Goal: Information Seeking & Learning: Learn about a topic

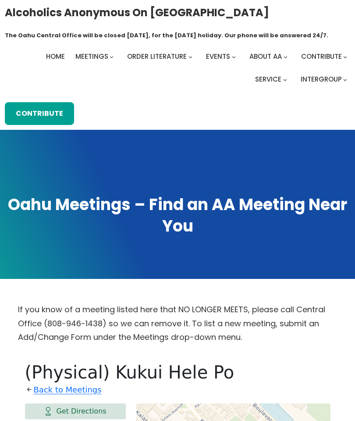
scroll to position [354, 0]
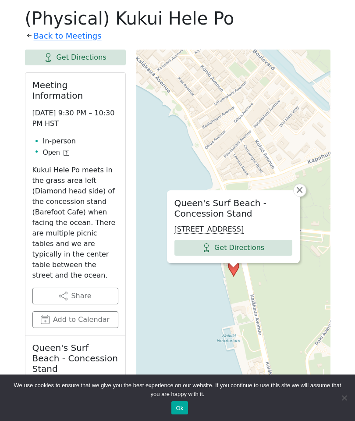
click at [302, 184] on span "×" at bounding box center [299, 189] width 9 height 11
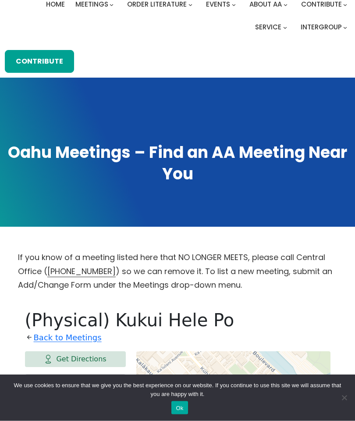
scroll to position [0, 0]
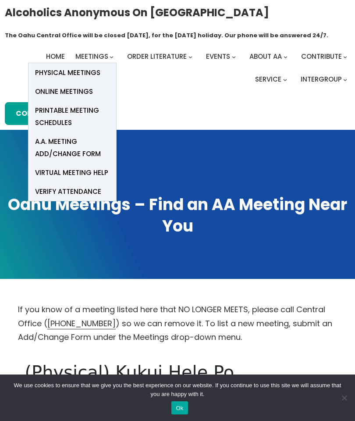
click at [95, 71] on span "Physical Meetings" at bounding box center [67, 73] width 65 height 12
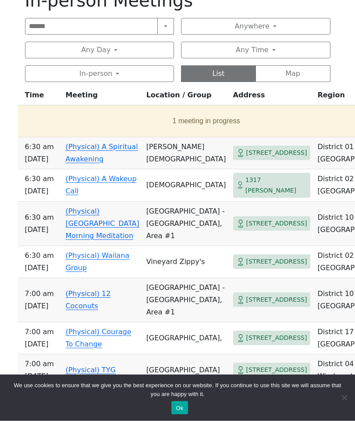
scroll to position [378, 0]
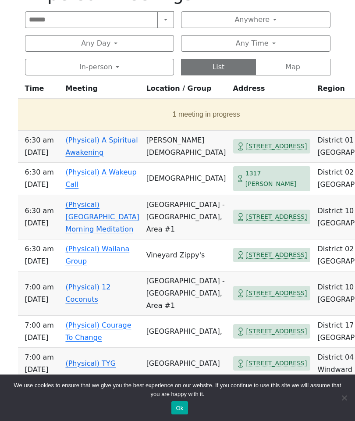
click at [158, 239] on td "Kapiolani Park - Beach Side, Area #1" at bounding box center [186, 217] width 87 height 44
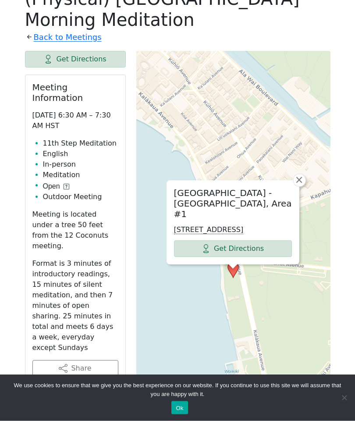
scroll to position [375, 0]
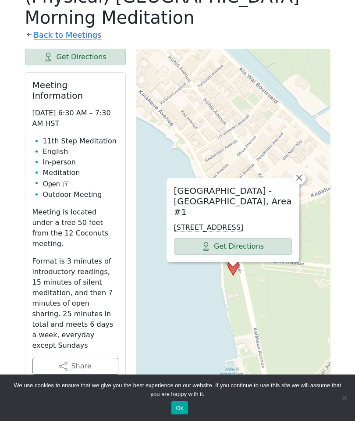
click at [300, 177] on span "×" at bounding box center [298, 177] width 9 height 11
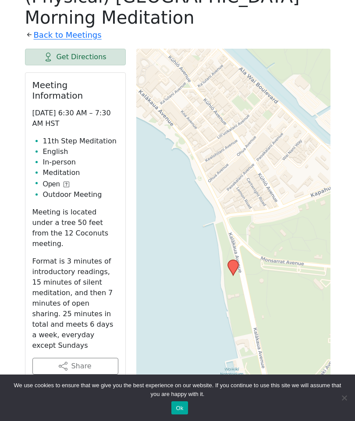
click at [52, 34] on link "Back to Meetings" at bounding box center [68, 35] width 68 height 14
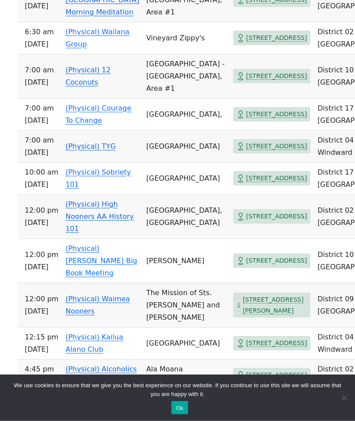
scroll to position [595, 0]
click at [209, 239] on td "St. Andrew's Cathedral, Davies Hall" at bounding box center [186, 217] width 87 height 44
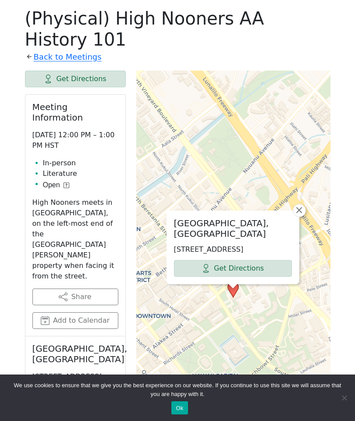
click at [297, 205] on span "×" at bounding box center [298, 210] width 9 height 11
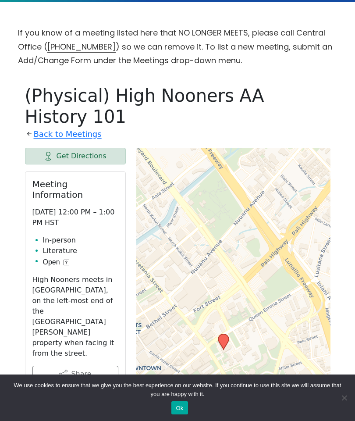
scroll to position [273, 0]
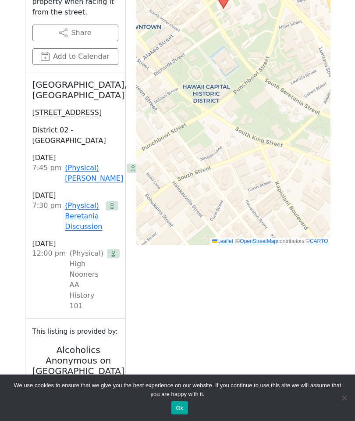
scroll to position [595, 0]
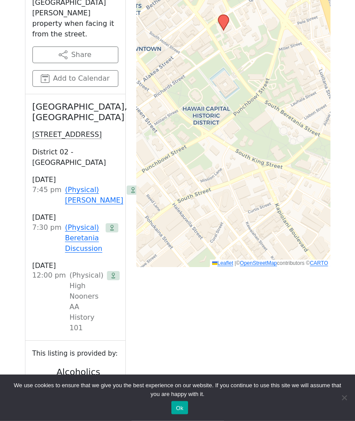
click at [84, 270] on div "(Physical) High Nooners AA History 101" at bounding box center [86, 301] width 34 height 63
click at [46, 261] on h3 "[DATE]" at bounding box center [75, 266] width 86 height 10
click at [83, 223] on link "(Physical) Beretania Discussion" at bounding box center [83, 239] width 37 height 32
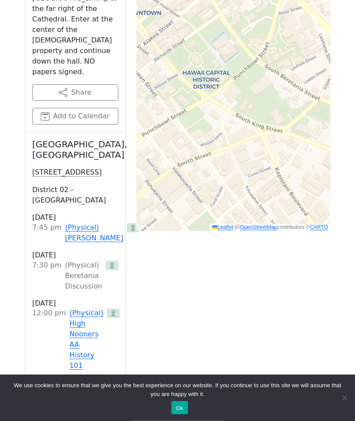
scroll to position [611, 0]
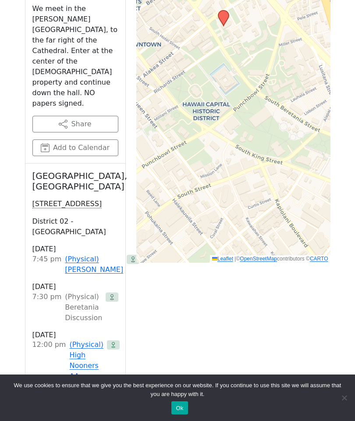
scroll to position [578, 0]
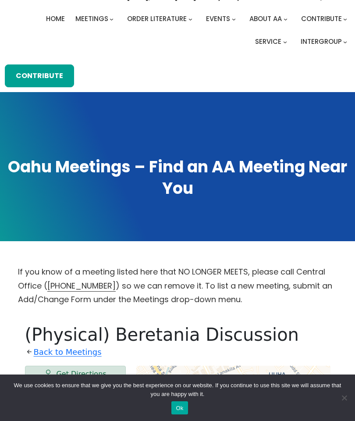
scroll to position [37, 0]
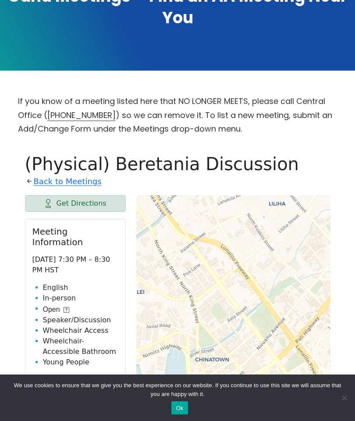
click at [66, 185] on link "Back to Meetings" at bounding box center [68, 181] width 68 height 14
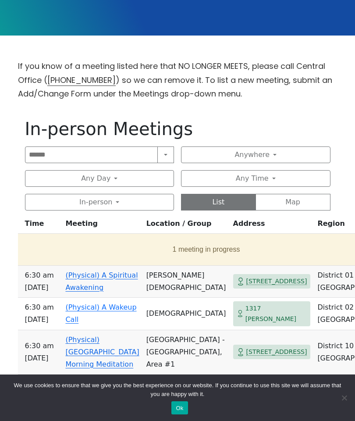
click at [170, 156] on button "Search" at bounding box center [165, 154] width 17 height 17
click at [146, 212] on button "Near Me" at bounding box center [145, 209] width 58 height 18
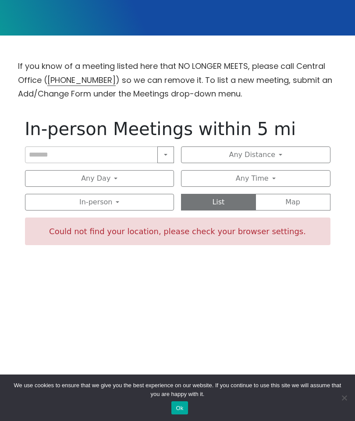
click at [285, 198] on button "Map" at bounding box center [292, 202] width 75 height 17
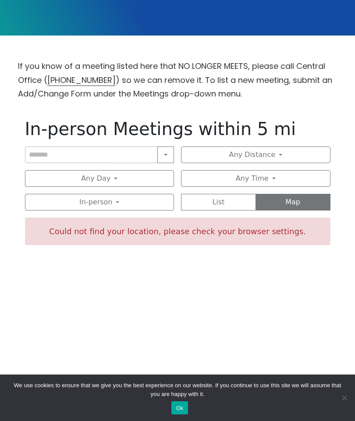
click at [235, 208] on button "List" at bounding box center [218, 202] width 75 height 17
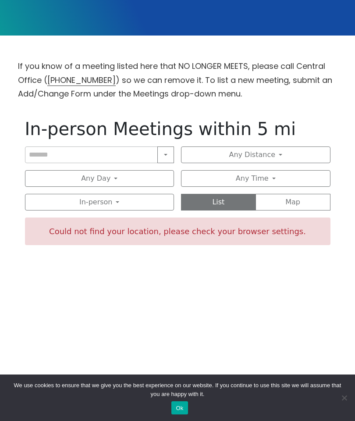
click at [218, 234] on div "Could not find your location, please check your browser settings." at bounding box center [177, 231] width 305 height 28
